Goal: Transaction & Acquisition: Purchase product/service

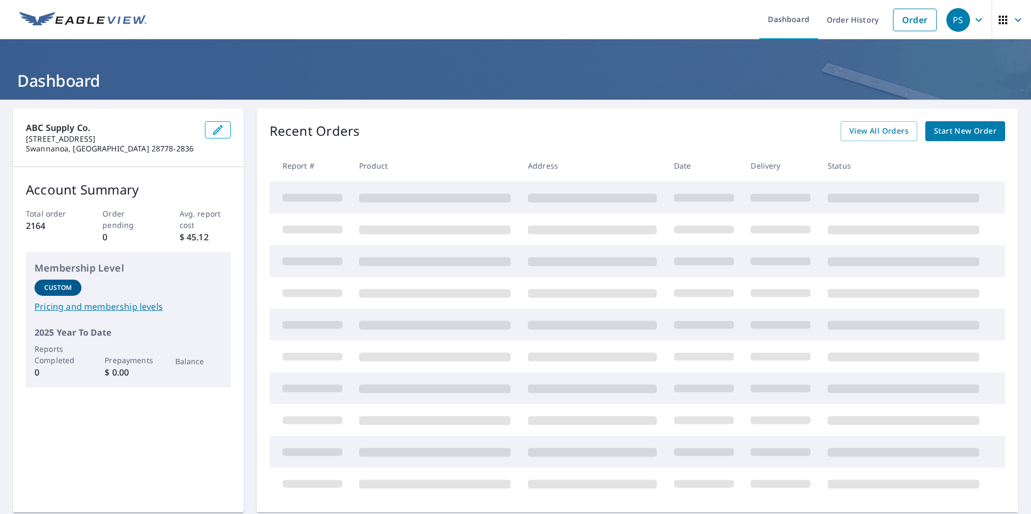
click at [964, 127] on span "Start New Order" at bounding box center [965, 131] width 63 height 13
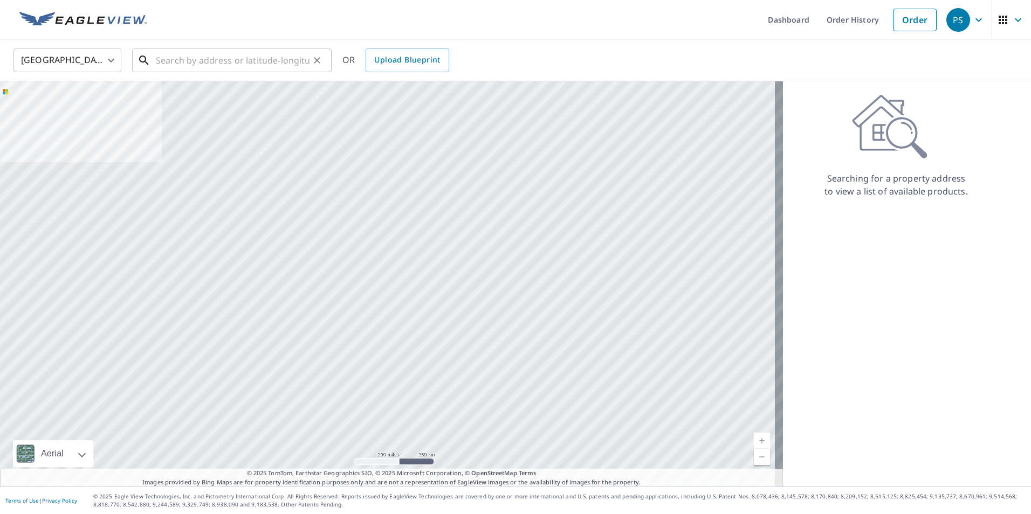
click at [204, 62] on input "text" at bounding box center [233, 60] width 154 height 30
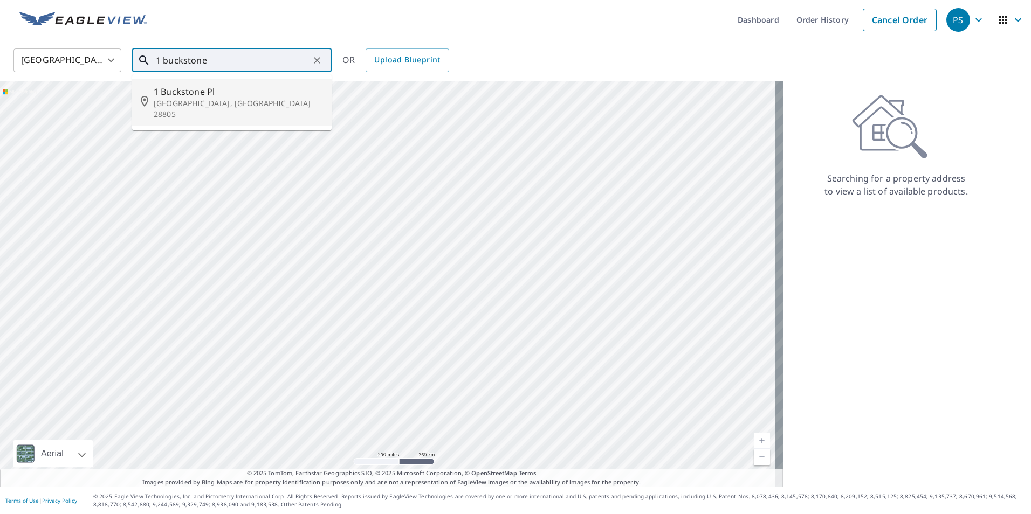
click at [201, 87] on span "1 Buckstone Pl" at bounding box center [238, 91] width 169 height 13
type input "[STREET_ADDRESS]"
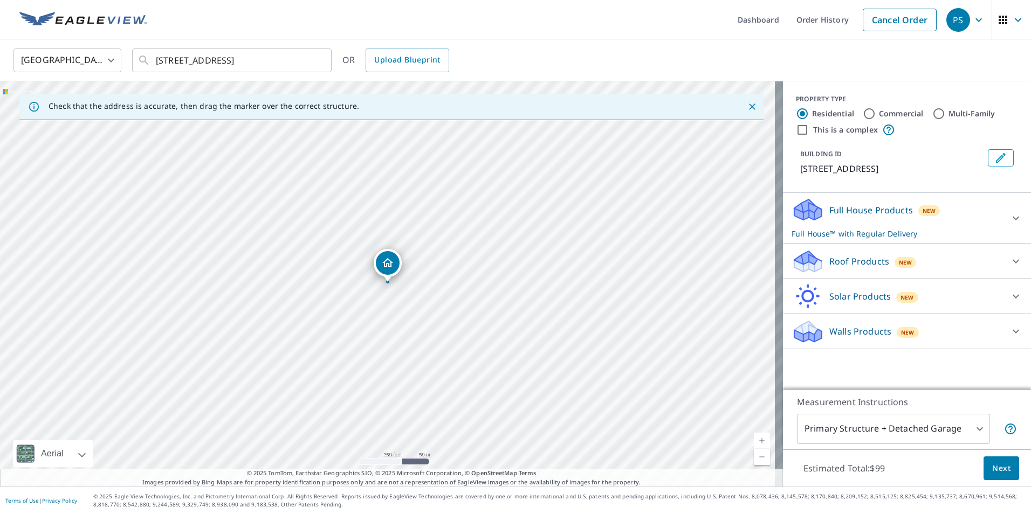
click at [894, 258] on div "New" at bounding box center [905, 262] width 22 height 11
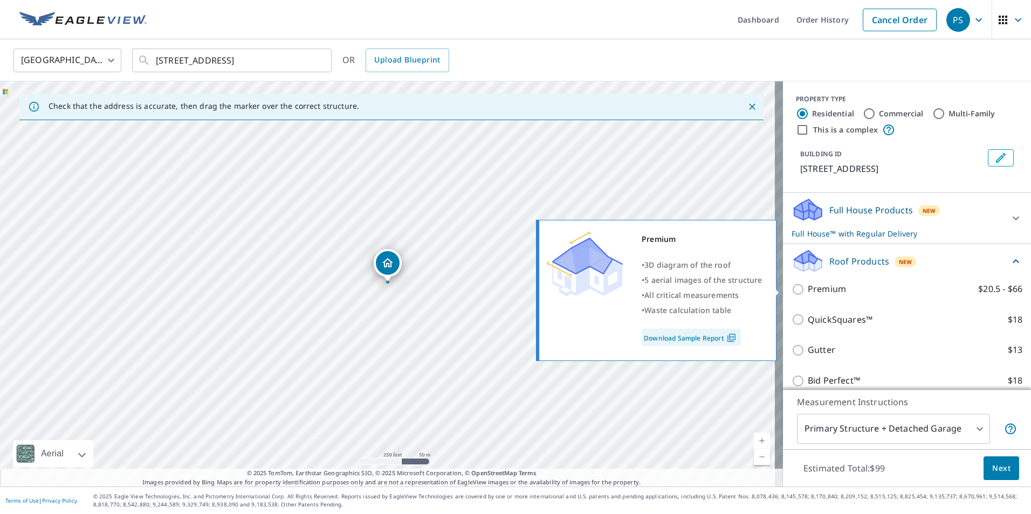
click at [795, 292] on input "Premium $20.5 - $66" at bounding box center [799, 289] width 16 height 13
checkbox input "true"
checkbox input "false"
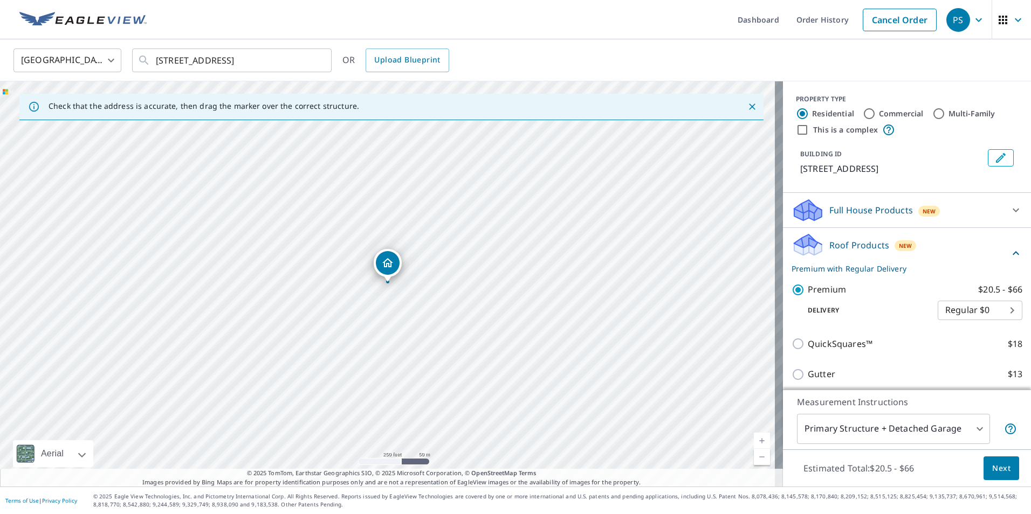
click at [1001, 474] on span "Next" at bounding box center [1001, 468] width 18 height 13
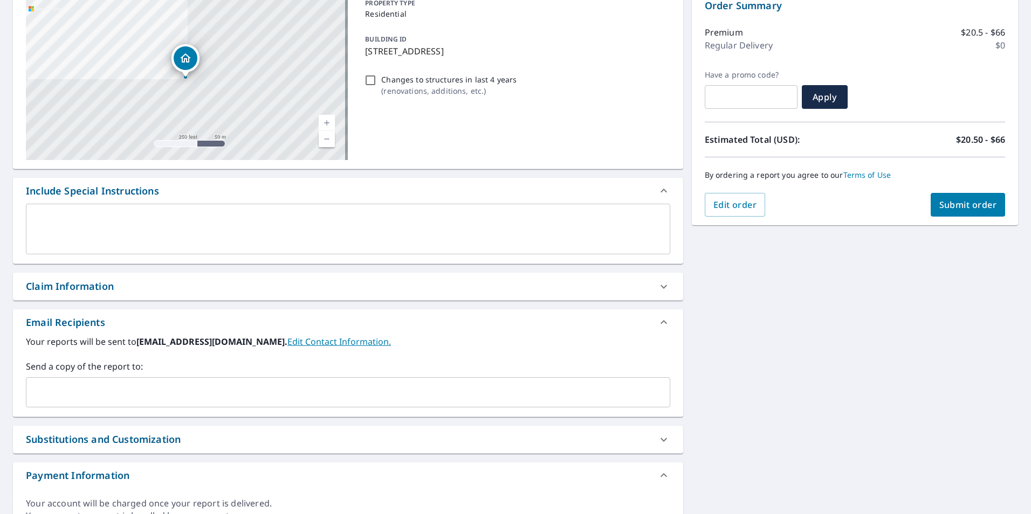
scroll to position [172, 0]
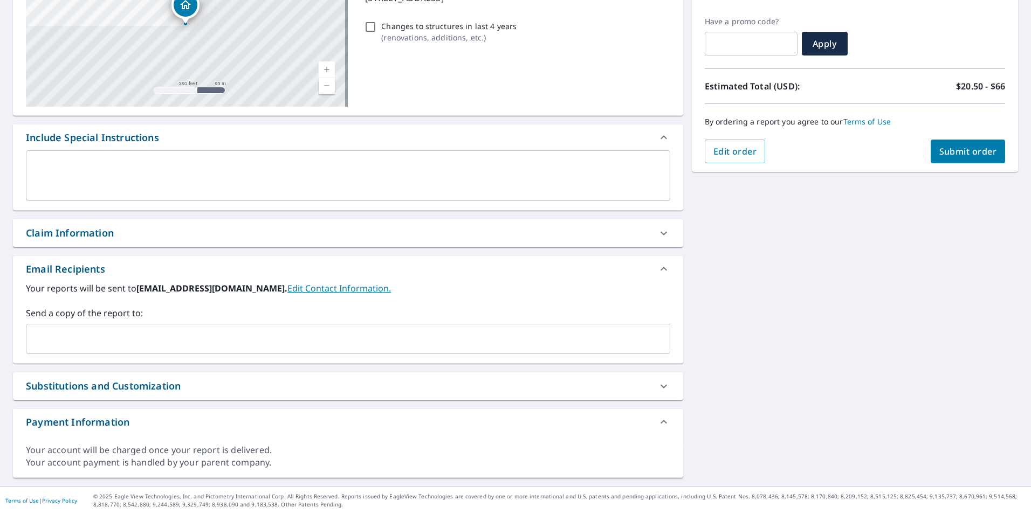
click at [294, 339] on input "text" at bounding box center [340, 339] width 618 height 20
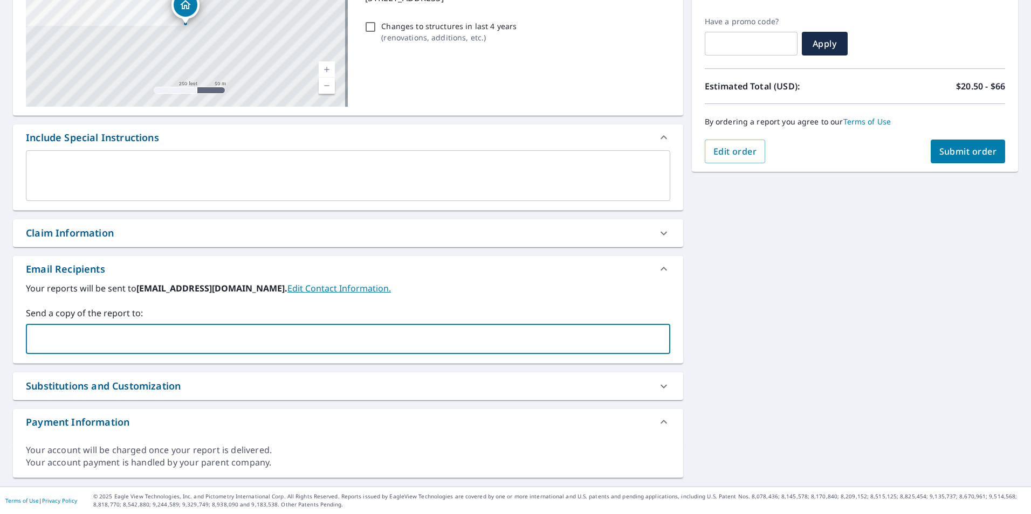
paste input "[PERSON_NAME][EMAIL_ADDRESS][PERSON_NAME][DOMAIN_NAME]"
type input "[PERSON_NAME][EMAIL_ADDRESS][PERSON_NAME][DOMAIN_NAME]"
click at [973, 147] on span "Submit order" at bounding box center [968, 152] width 58 height 12
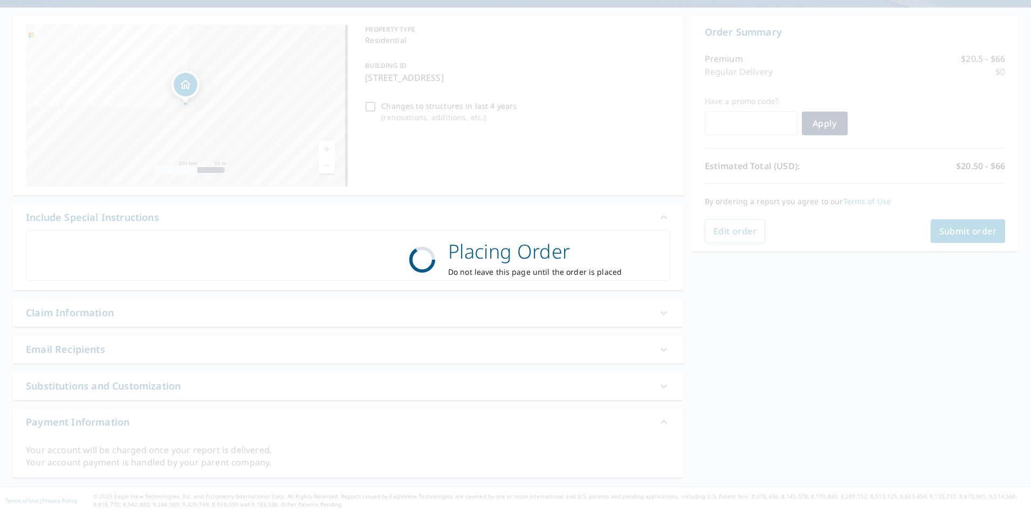
scroll to position [92, 0]
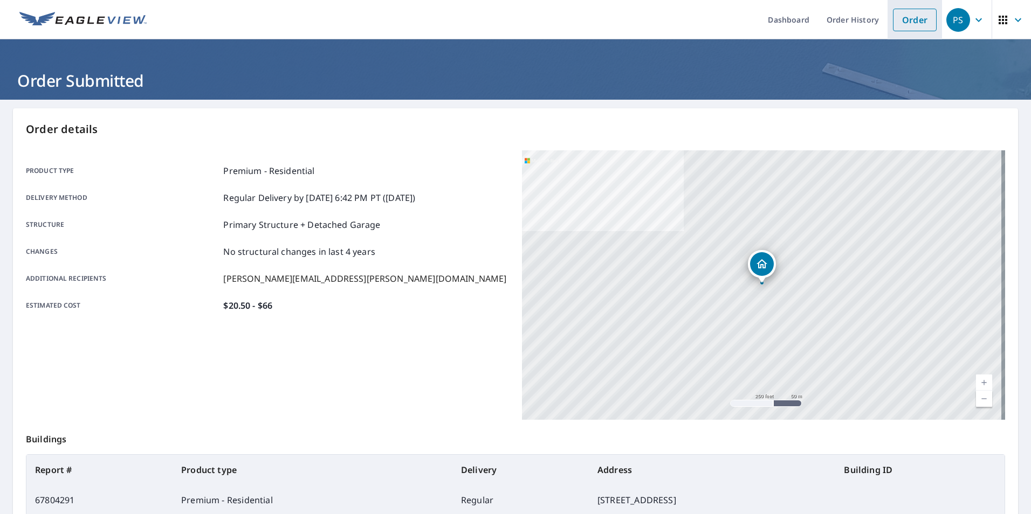
click at [905, 23] on link "Order" at bounding box center [915, 20] width 44 height 23
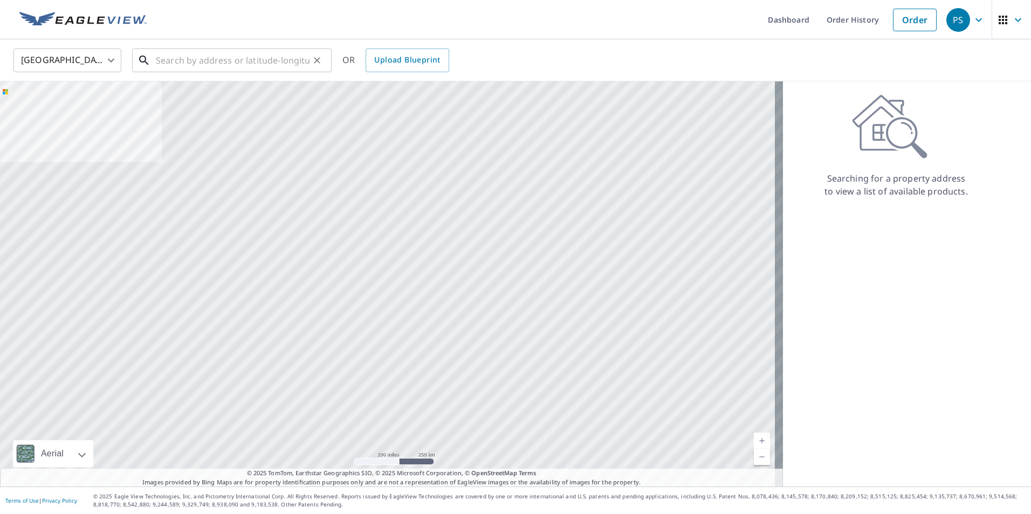
click at [240, 60] on input "text" at bounding box center [233, 60] width 154 height 30
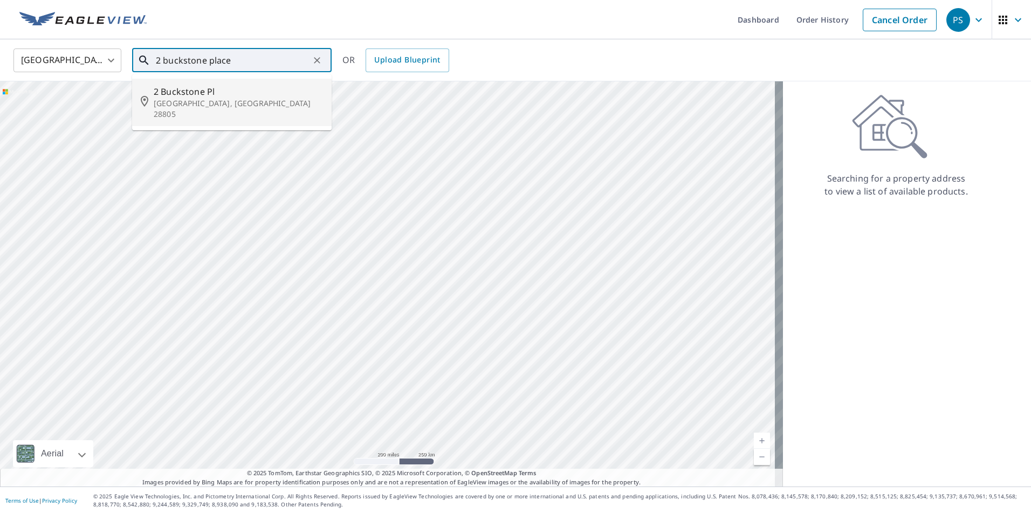
click at [248, 98] on p "[GEOGRAPHIC_DATA], [GEOGRAPHIC_DATA] 28805" at bounding box center [238, 109] width 169 height 22
type input "[STREET_ADDRESS]"
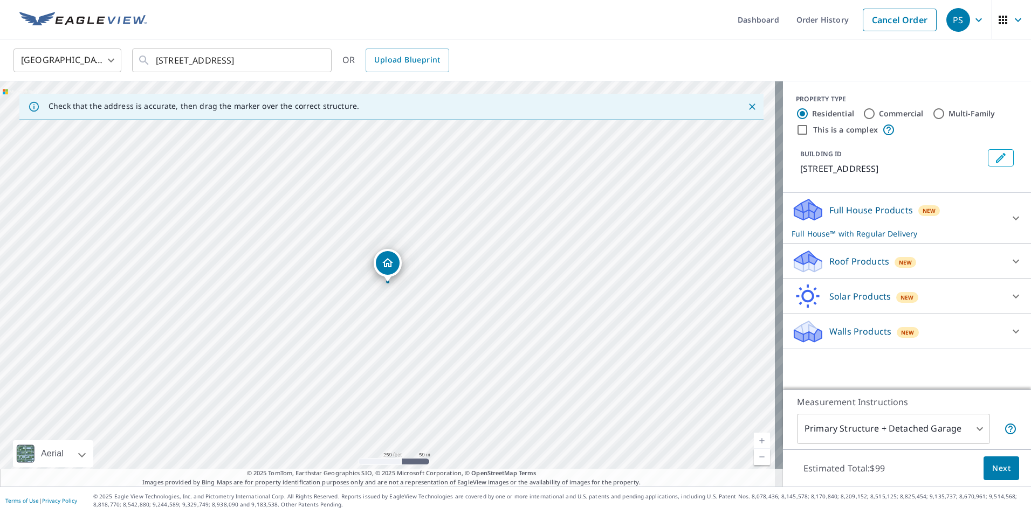
click at [899, 259] on span "New" at bounding box center [905, 262] width 13 height 9
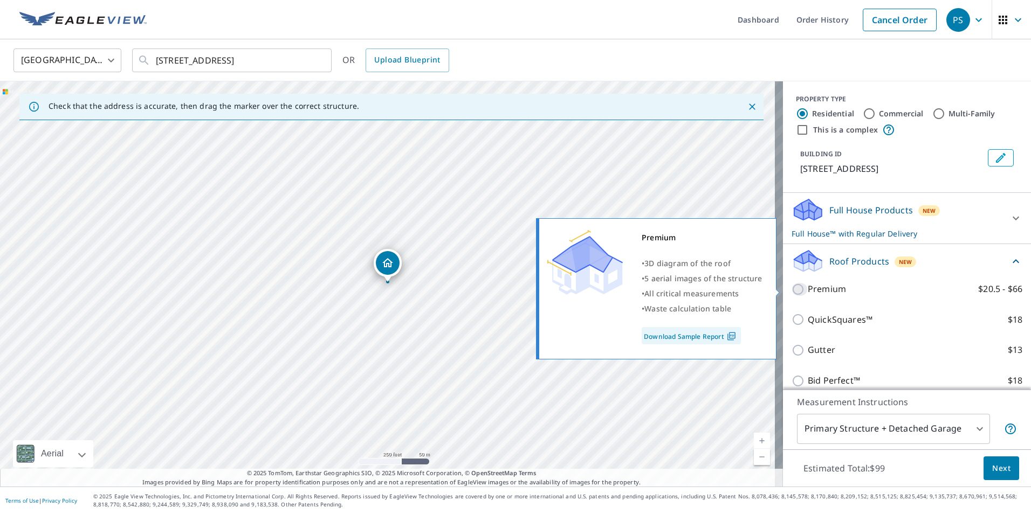
click at [791, 288] on input "Premium $20.5 - $66" at bounding box center [799, 289] width 16 height 13
checkbox input "true"
checkbox input "false"
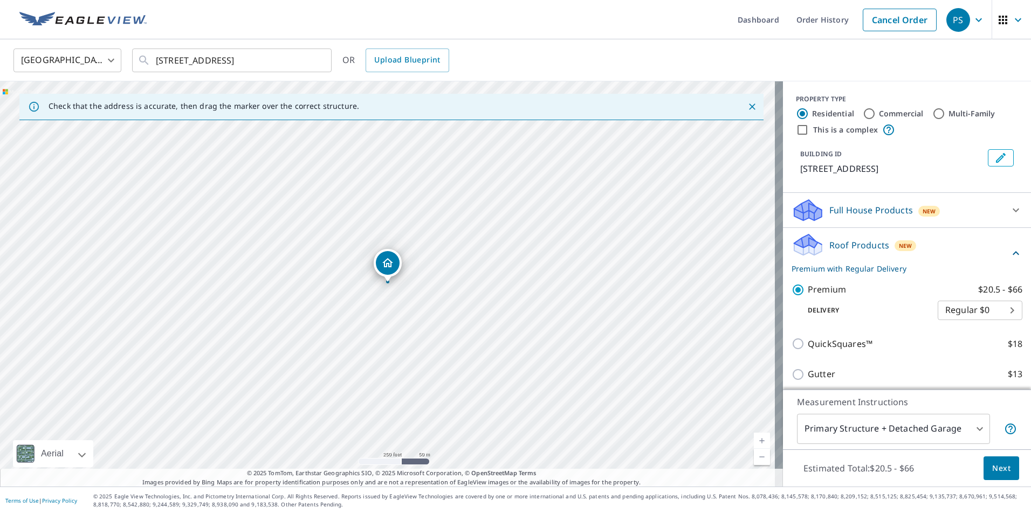
click at [992, 469] on span "Next" at bounding box center [1001, 468] width 18 height 13
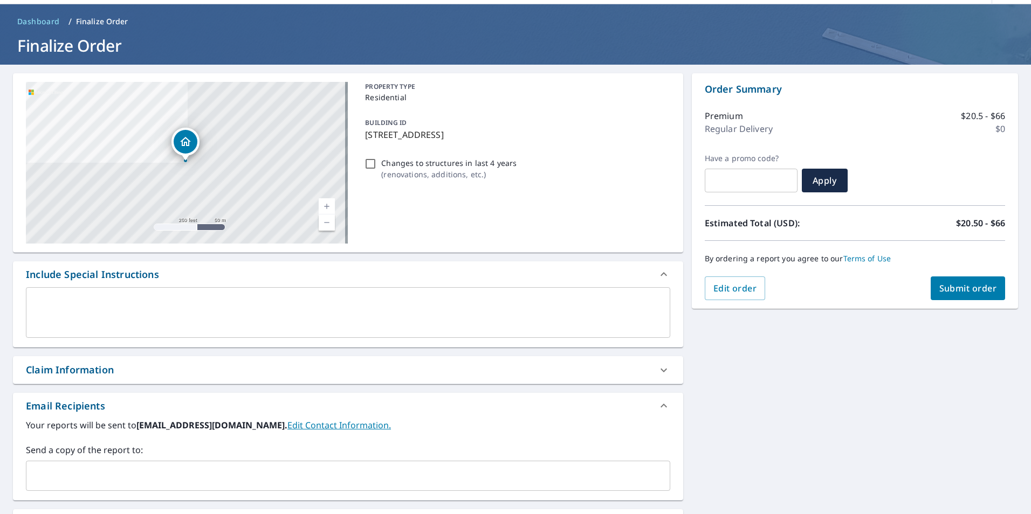
scroll to position [54, 0]
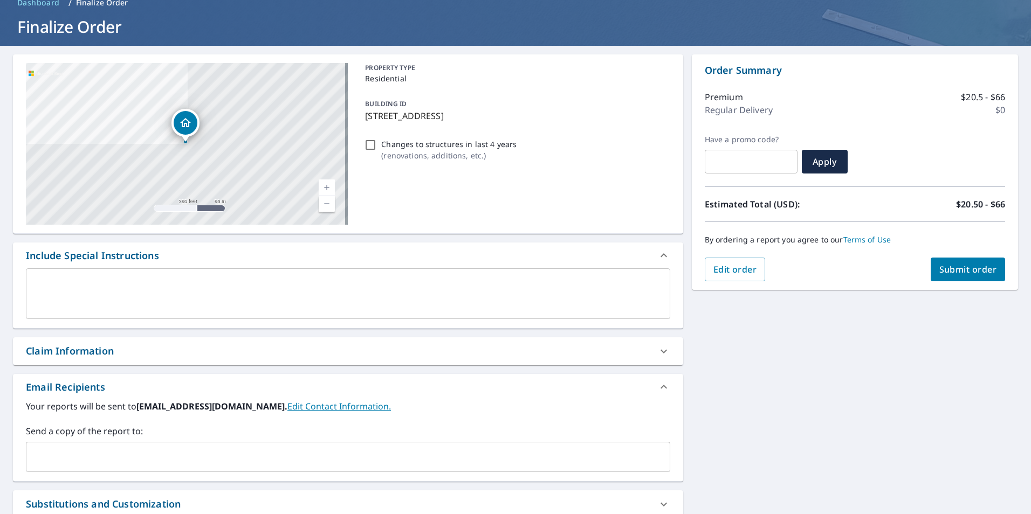
click at [313, 460] on input "text" at bounding box center [340, 457] width 618 height 20
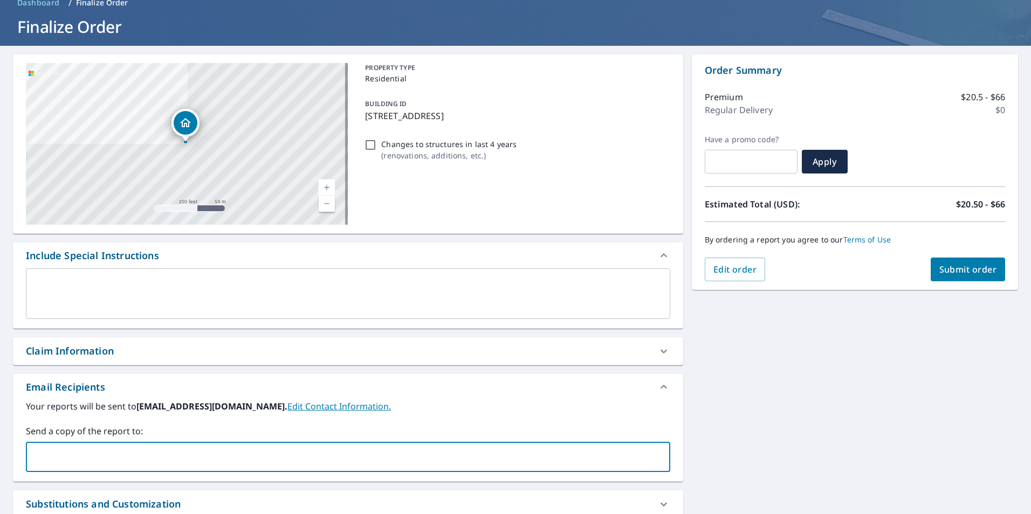
paste input "[PERSON_NAME][EMAIL_ADDRESS][PERSON_NAME][DOMAIN_NAME]"
type input "[PERSON_NAME][EMAIL_ADDRESS][PERSON_NAME][DOMAIN_NAME]"
click at [952, 276] on button "Submit order" at bounding box center [967, 270] width 75 height 24
